Goal: Task Accomplishment & Management: Complete application form

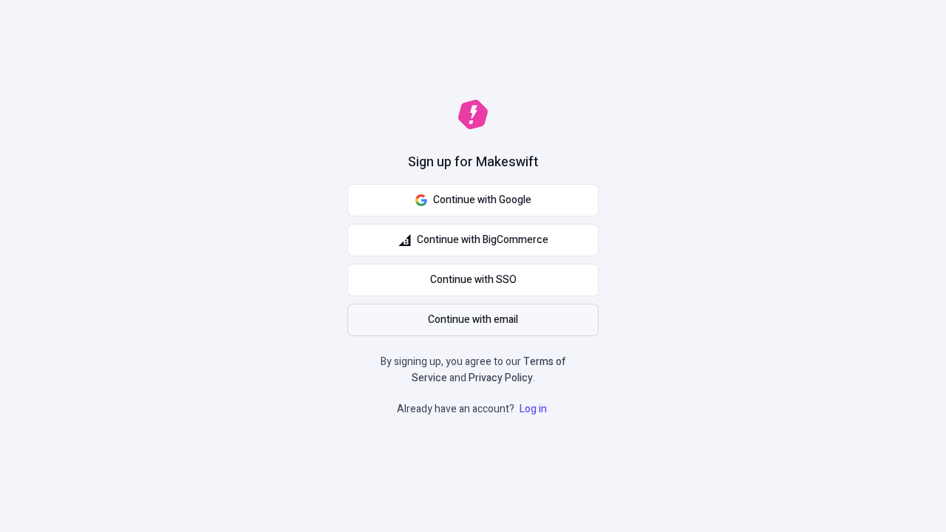
click at [473, 320] on span "Continue with email" at bounding box center [473, 320] width 90 height 16
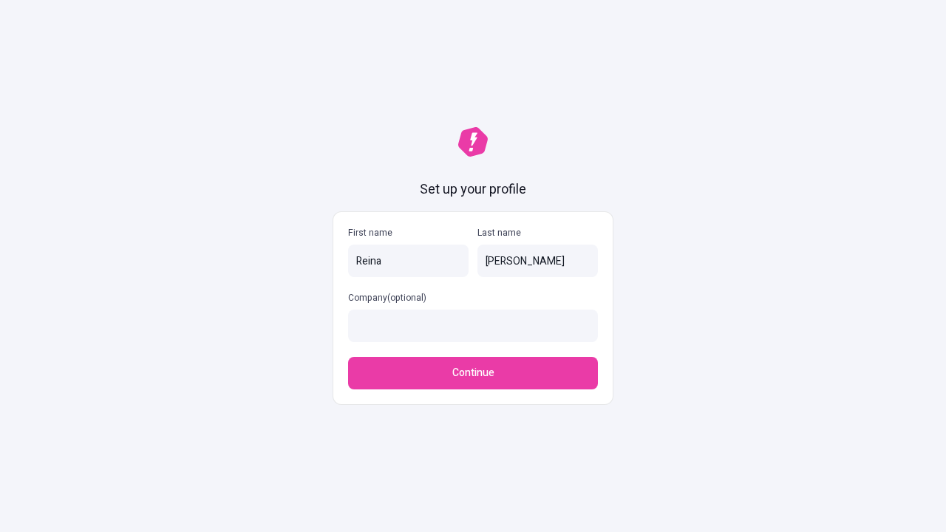
type input "[PERSON_NAME]"
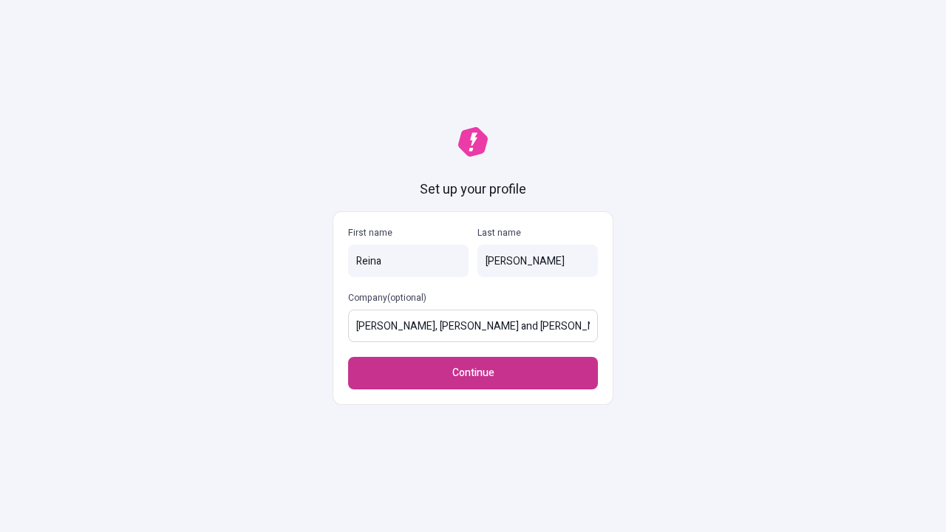
type input "[PERSON_NAME], [PERSON_NAME] and [PERSON_NAME]"
click at [473, 373] on span "Continue" at bounding box center [473, 373] width 42 height 16
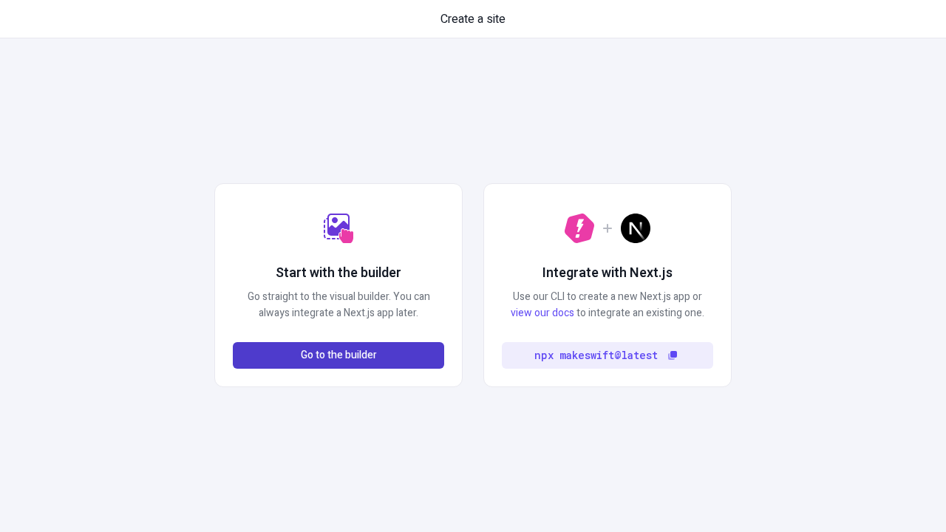
click at [338, 355] on span "Go to the builder" at bounding box center [339, 355] width 76 height 16
